Goal: Navigation & Orientation: Go to known website

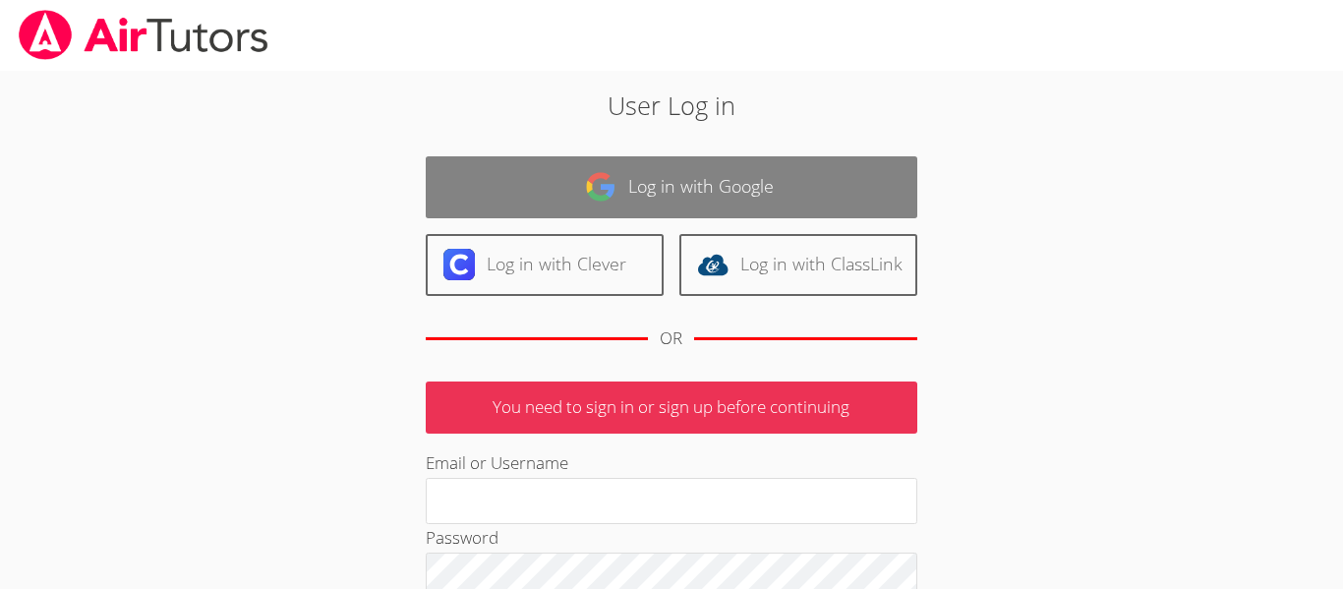
click at [612, 189] on img at bounding box center [600, 186] width 31 height 31
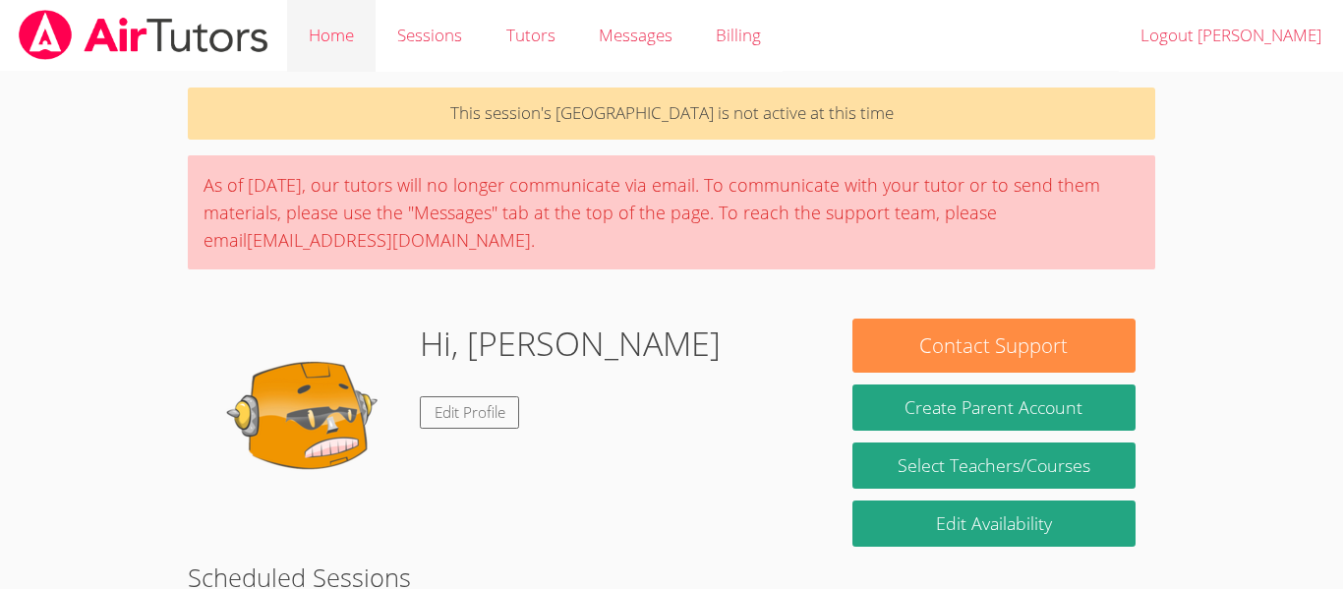
click at [321, 28] on link "Home" at bounding box center [331, 36] width 88 height 72
